Goal: Task Accomplishment & Management: Manage account settings

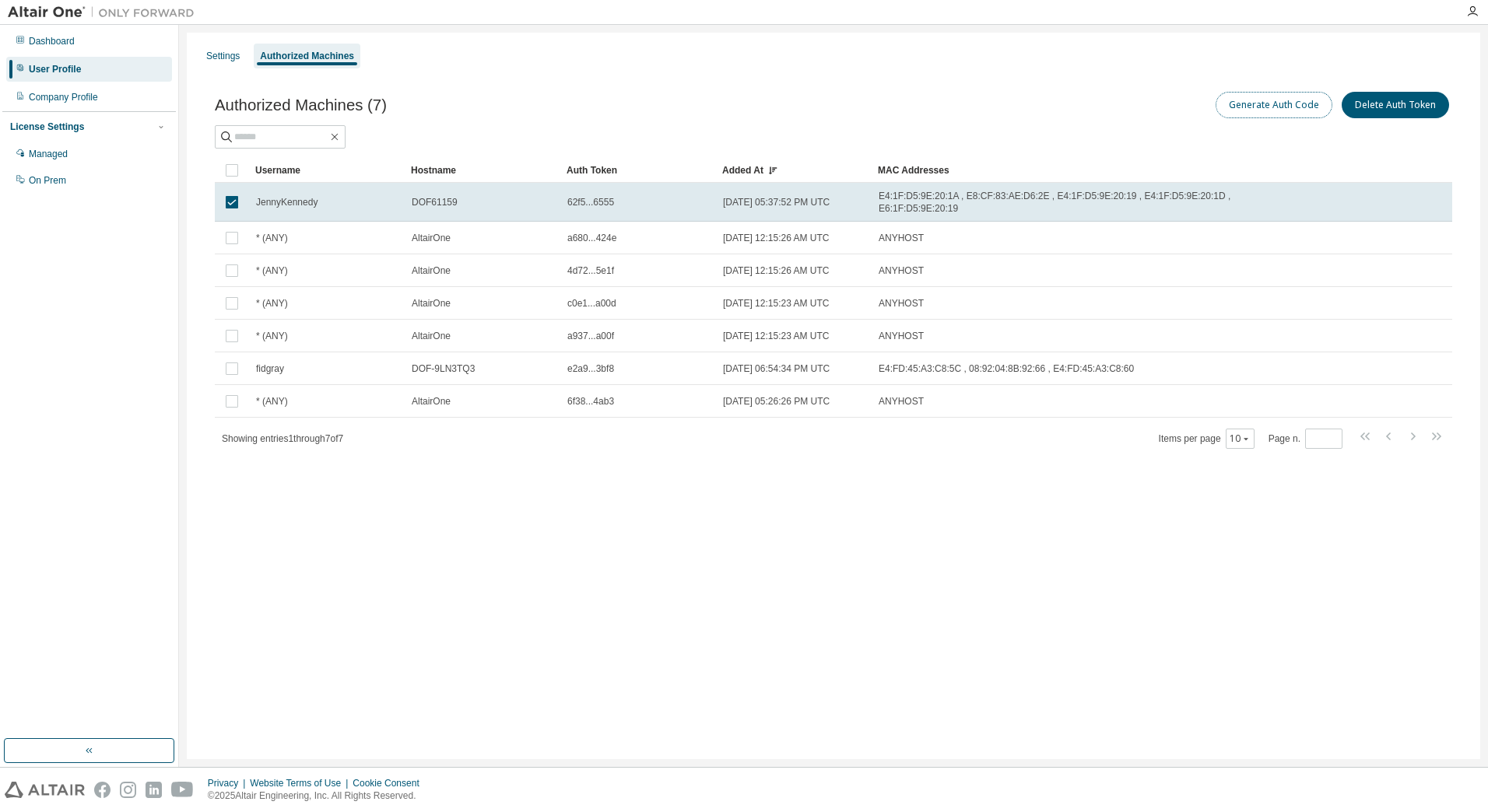
click at [1265, 104] on button "Generate Auth Code" at bounding box center [1274, 104] width 116 height 27
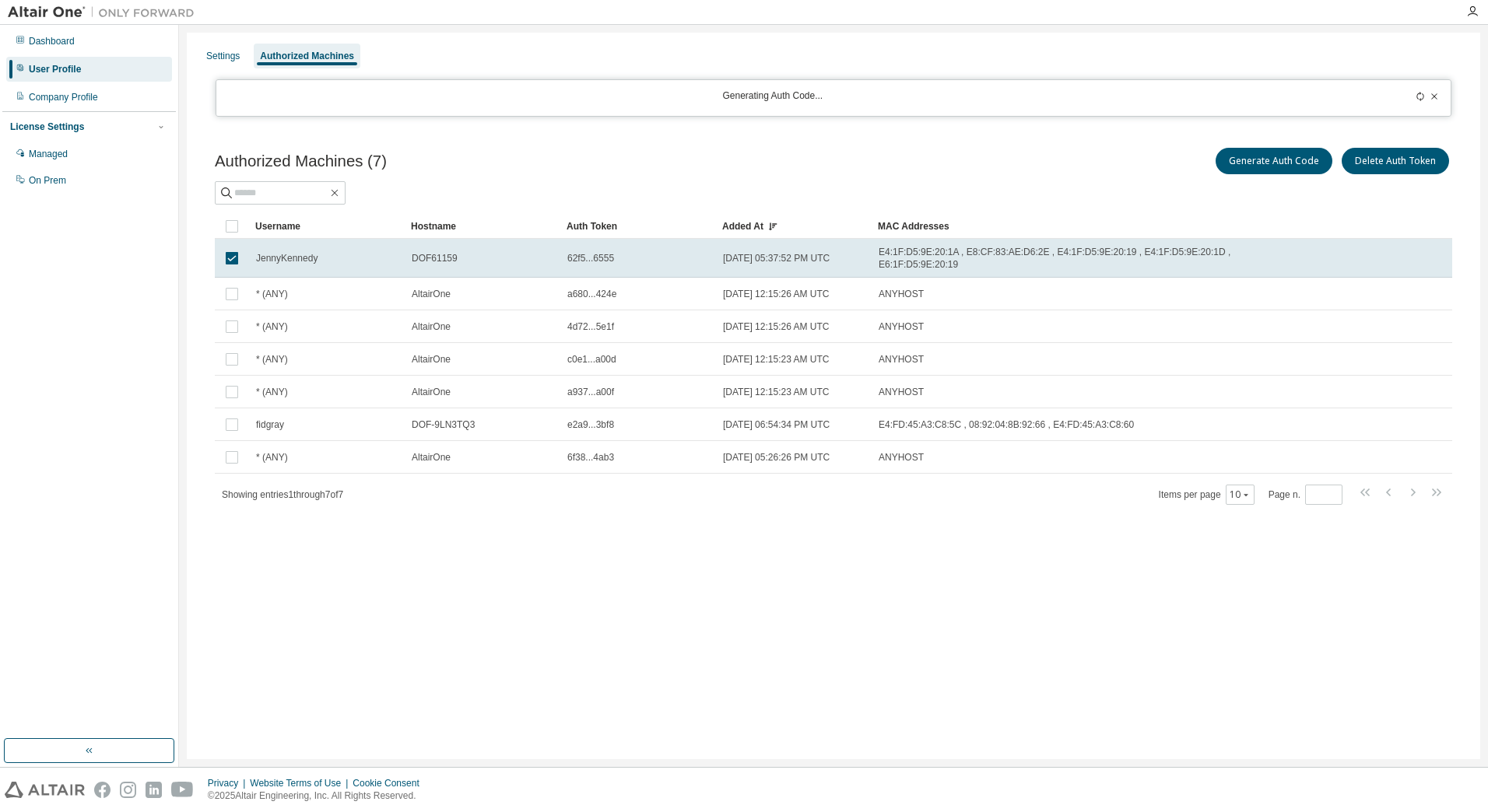
click at [978, 168] on div "Generate Auth Code Delete Auth Token" at bounding box center [1143, 161] width 619 height 33
click at [1419, 98] on icon at bounding box center [1420, 96] width 9 height 9
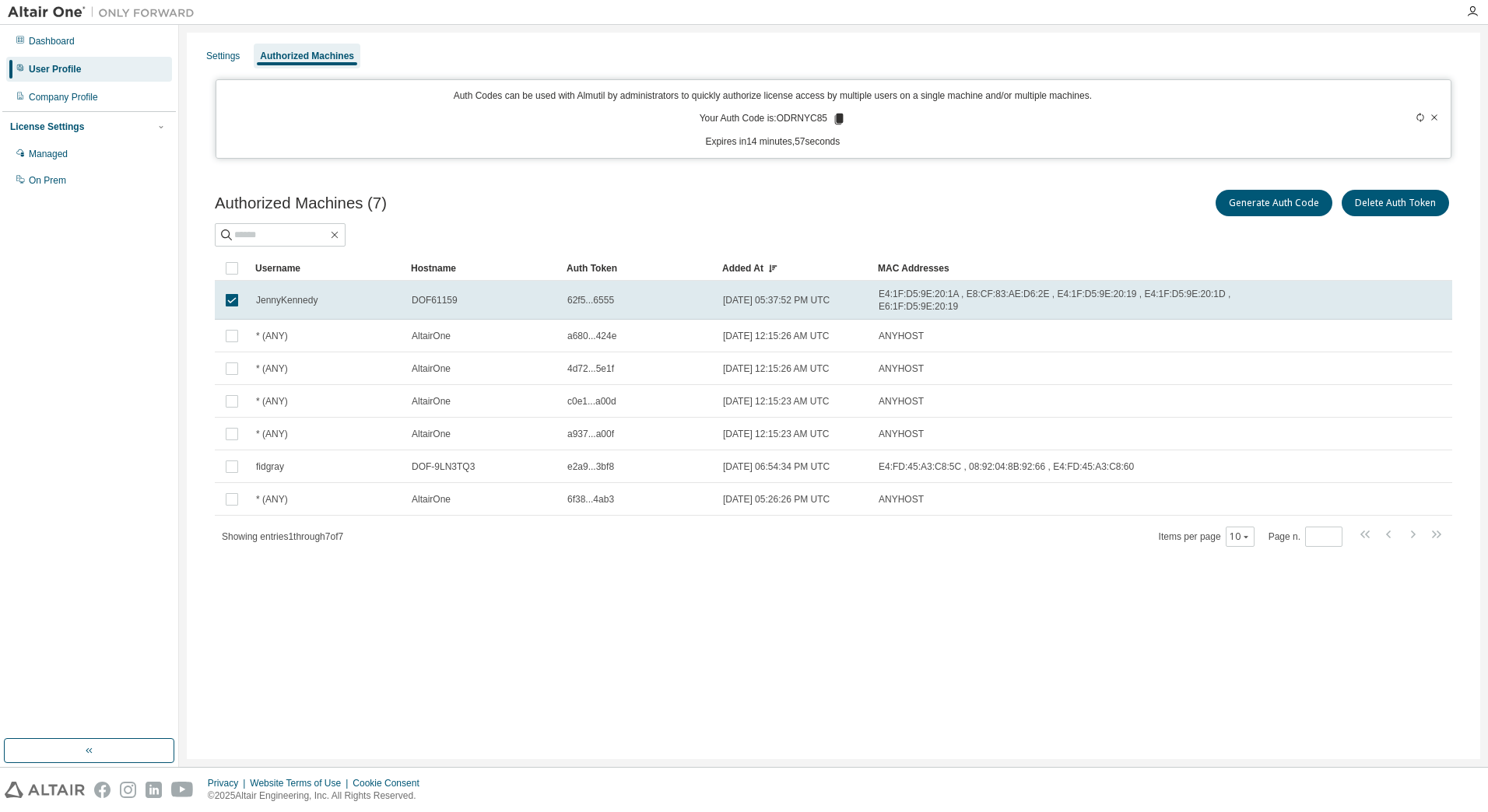
click at [836, 119] on icon at bounding box center [839, 119] width 9 height 11
click at [575, 185] on div "Authorized Machines (7) Generate Auth Code Delete Auth Token Clear Load Save Sa…" at bounding box center [833, 377] width 1275 height 420
click at [597, 199] on div "Authorized Machines (7) Generate Auth Code Delete Auth Token" at bounding box center [833, 203] width 1237 height 33
click at [594, 46] on div "Settings Authorized Machines" at bounding box center [833, 56] width 1275 height 28
click at [760, 56] on div "Settings Authorized Machines" at bounding box center [833, 56] width 1275 height 28
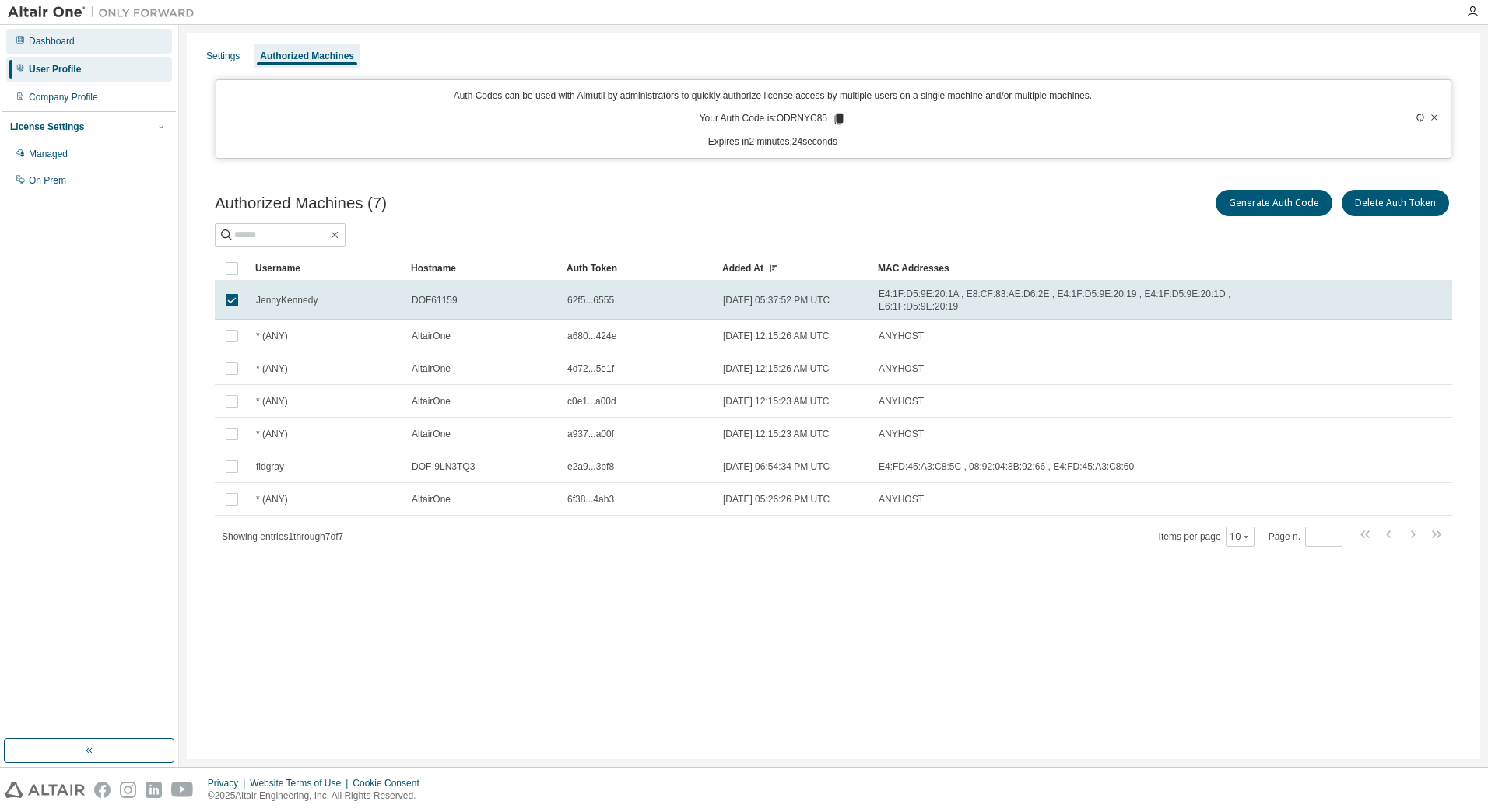
click at [64, 43] on div "Dashboard" at bounding box center [52, 41] width 46 height 13
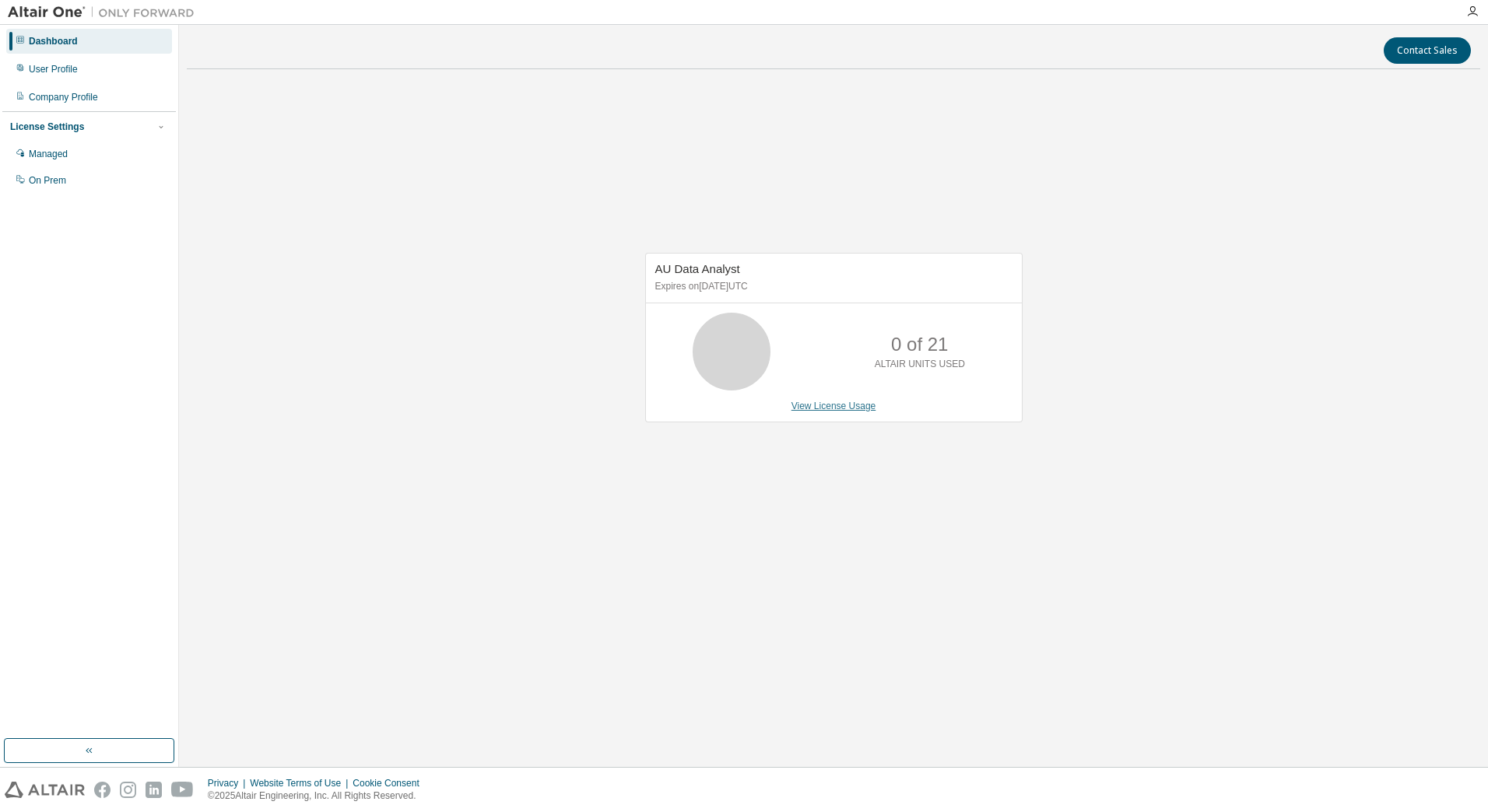
click at [825, 411] on link "View License Usage" at bounding box center [833, 406] width 85 height 11
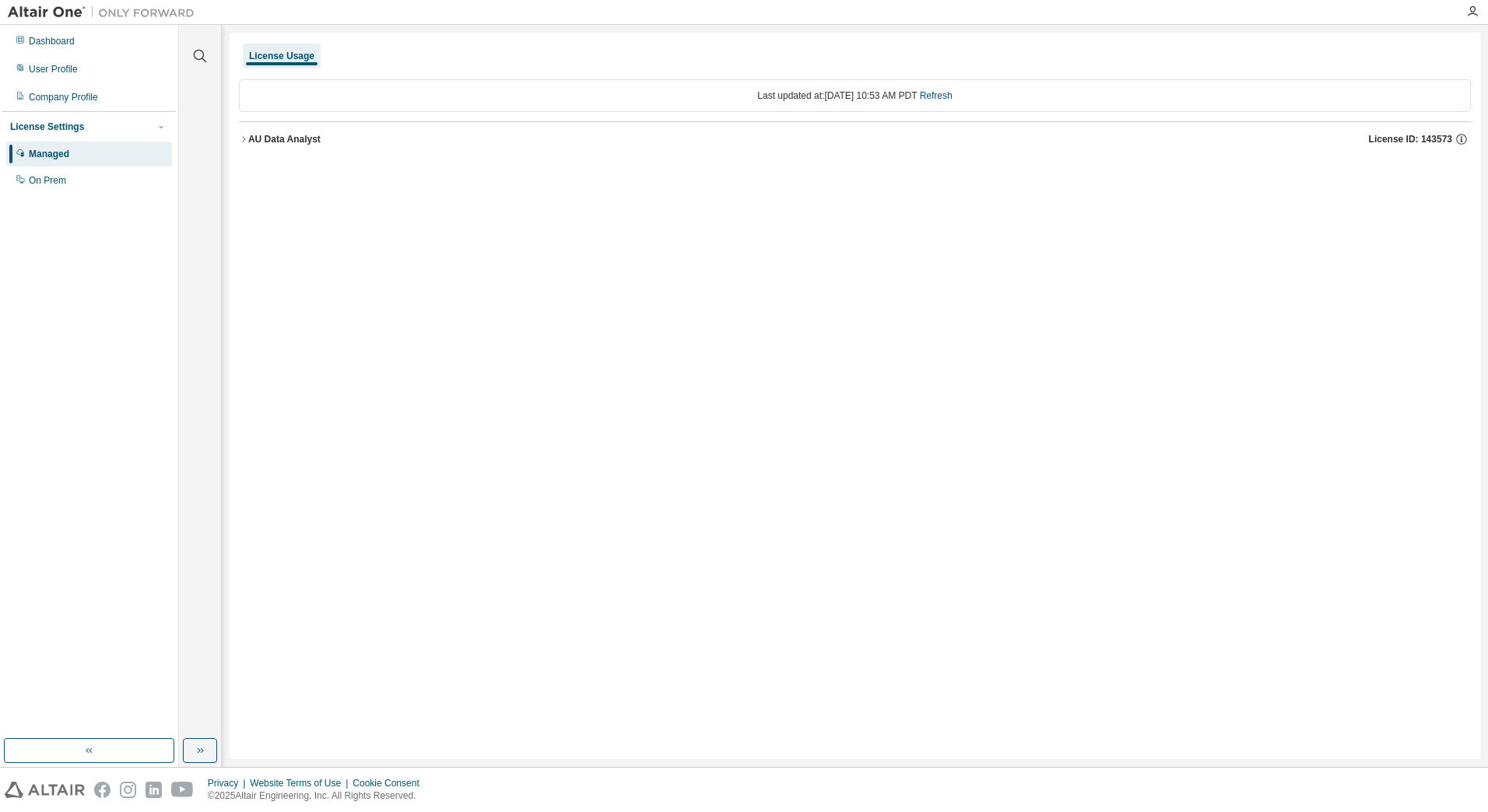
click at [274, 139] on div "AU Data Analyst" at bounding box center [284, 139] width 73 height 13
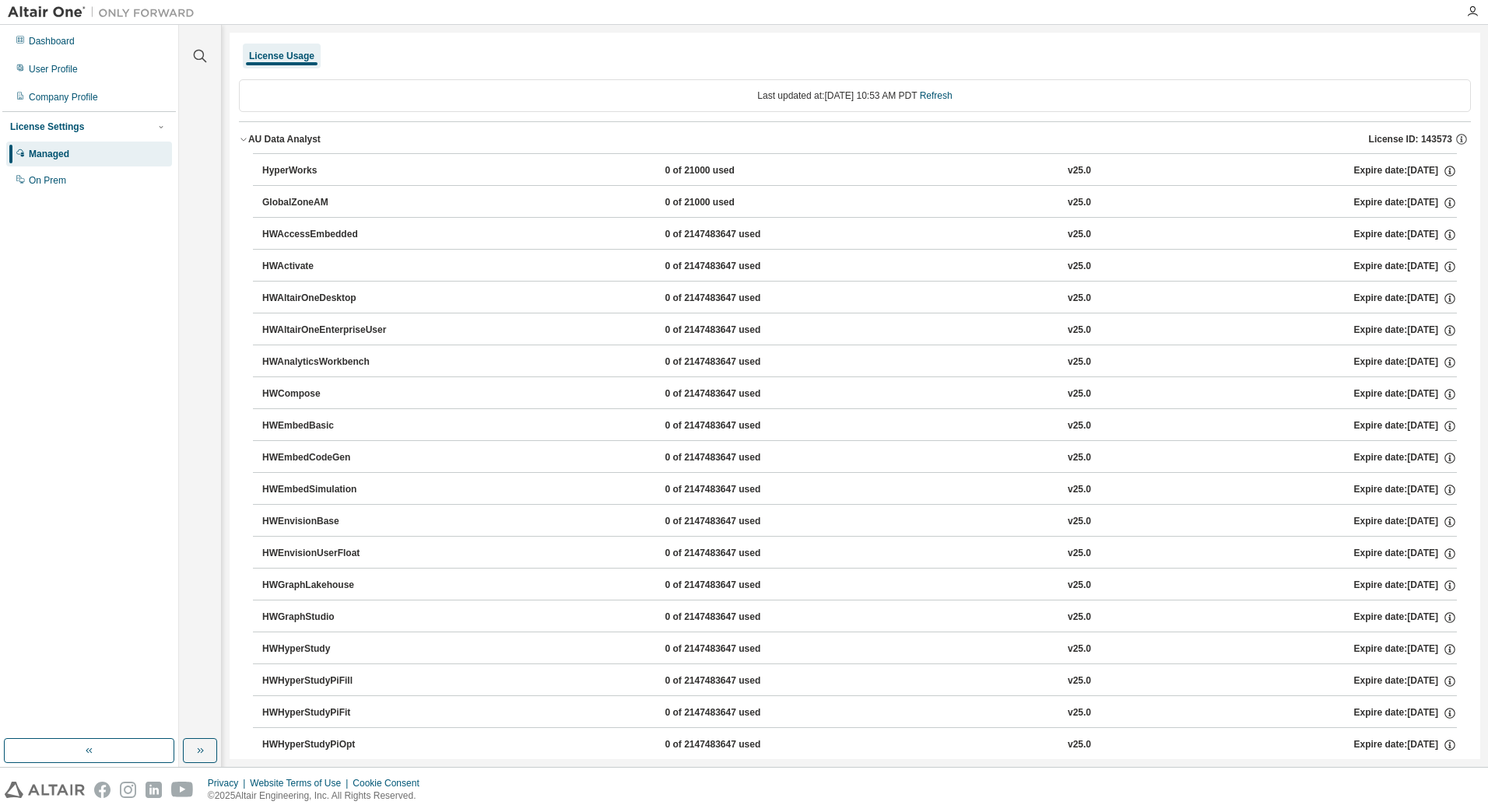
click at [273, 171] on div "HyperWorks" at bounding box center [332, 171] width 140 height 14
click at [1415, 139] on span "License ID: 143573" at bounding box center [1410, 139] width 83 height 13
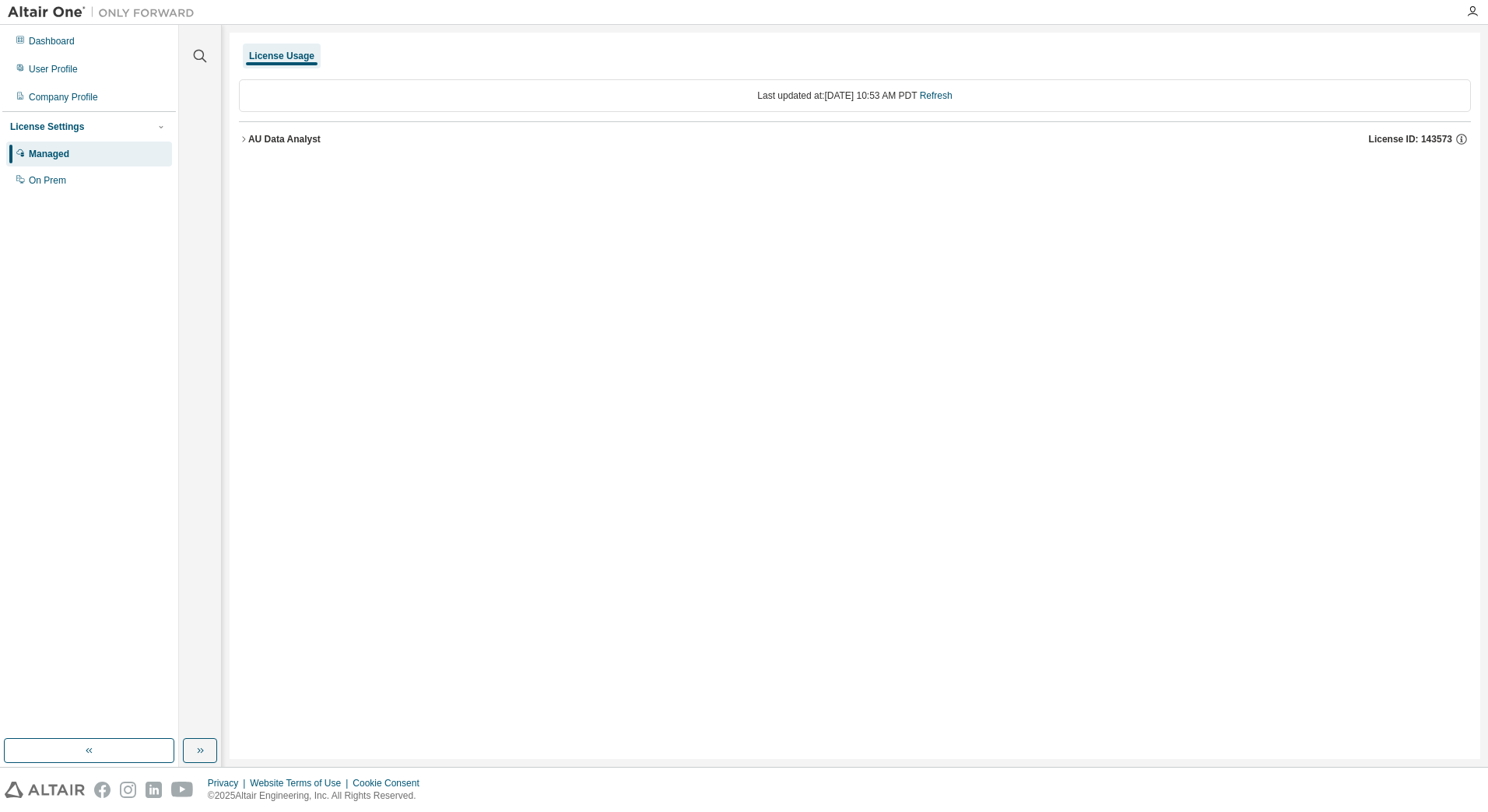
click at [1415, 139] on span "License ID: 143573" at bounding box center [1410, 139] width 83 height 13
